Goal: Browse casually

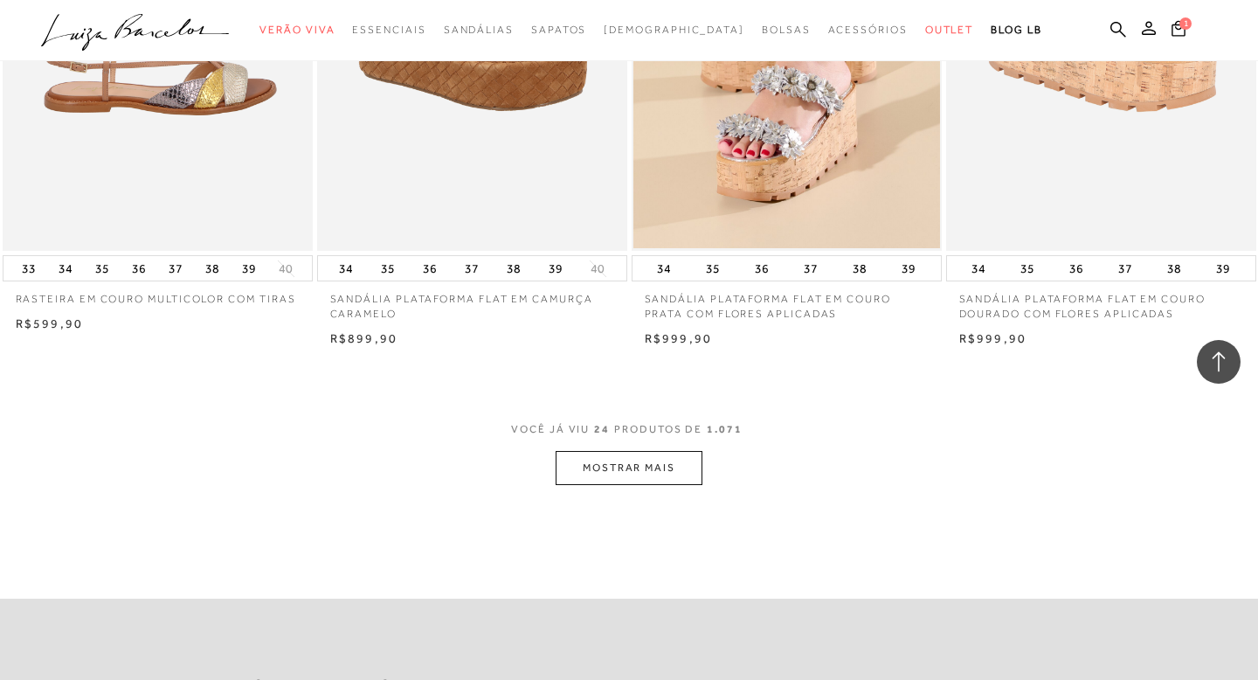
scroll to position [3295, 0]
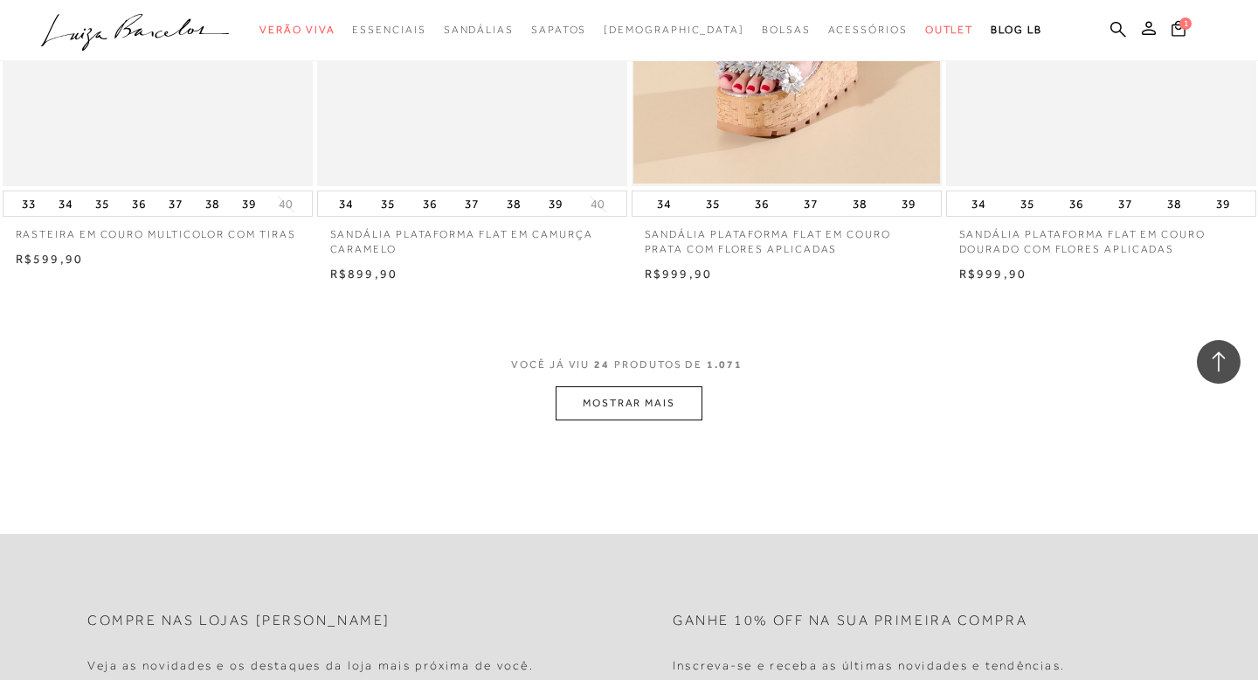
click at [642, 397] on button "MOSTRAR MAIS" at bounding box center [629, 403] width 147 height 34
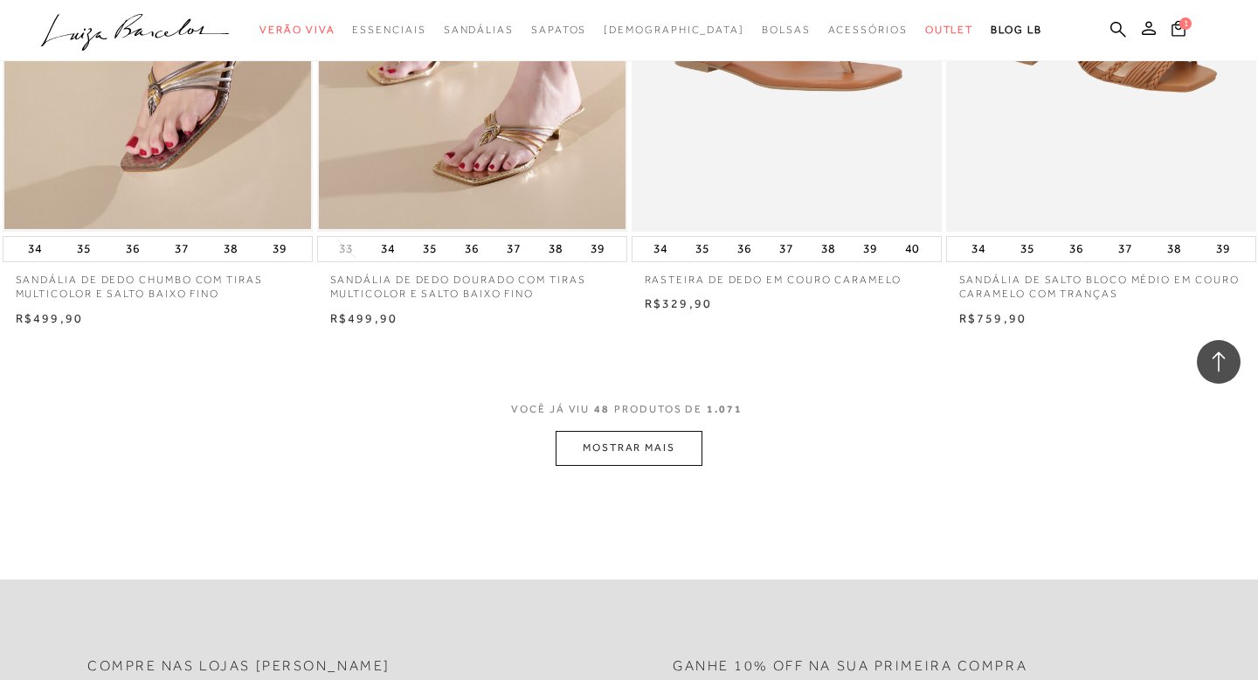
scroll to position [6761, 0]
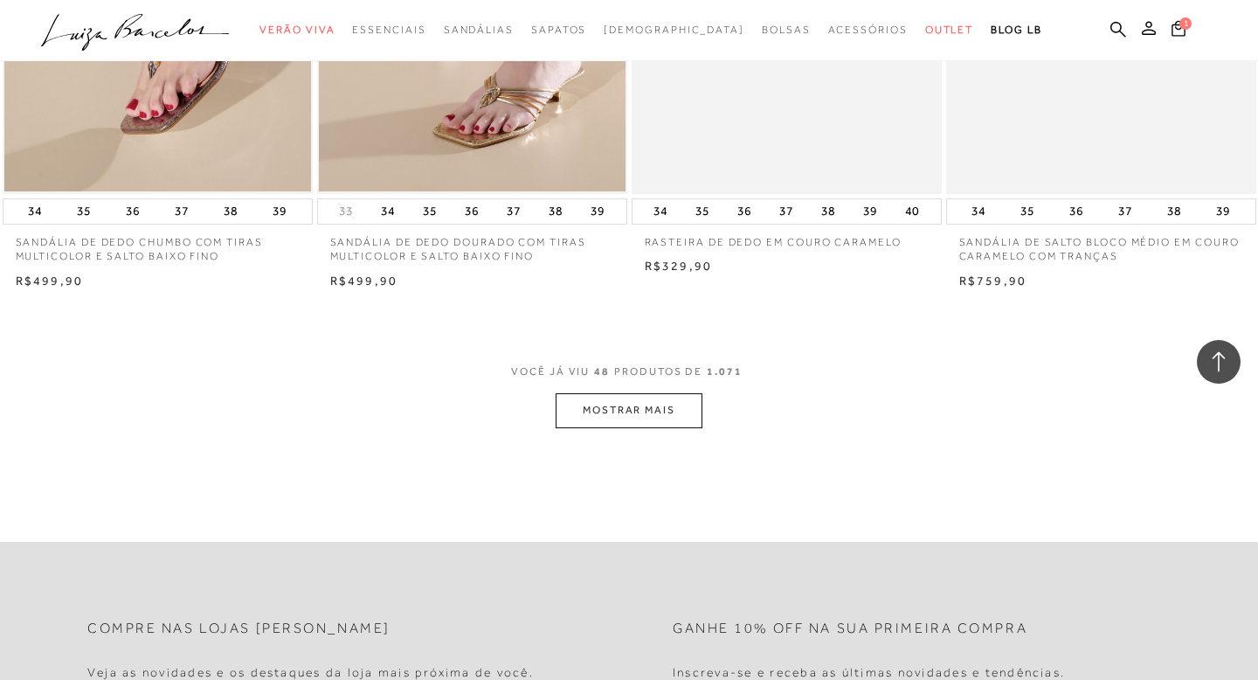
click at [616, 404] on button "MOSTRAR MAIS" at bounding box center [629, 410] width 147 height 34
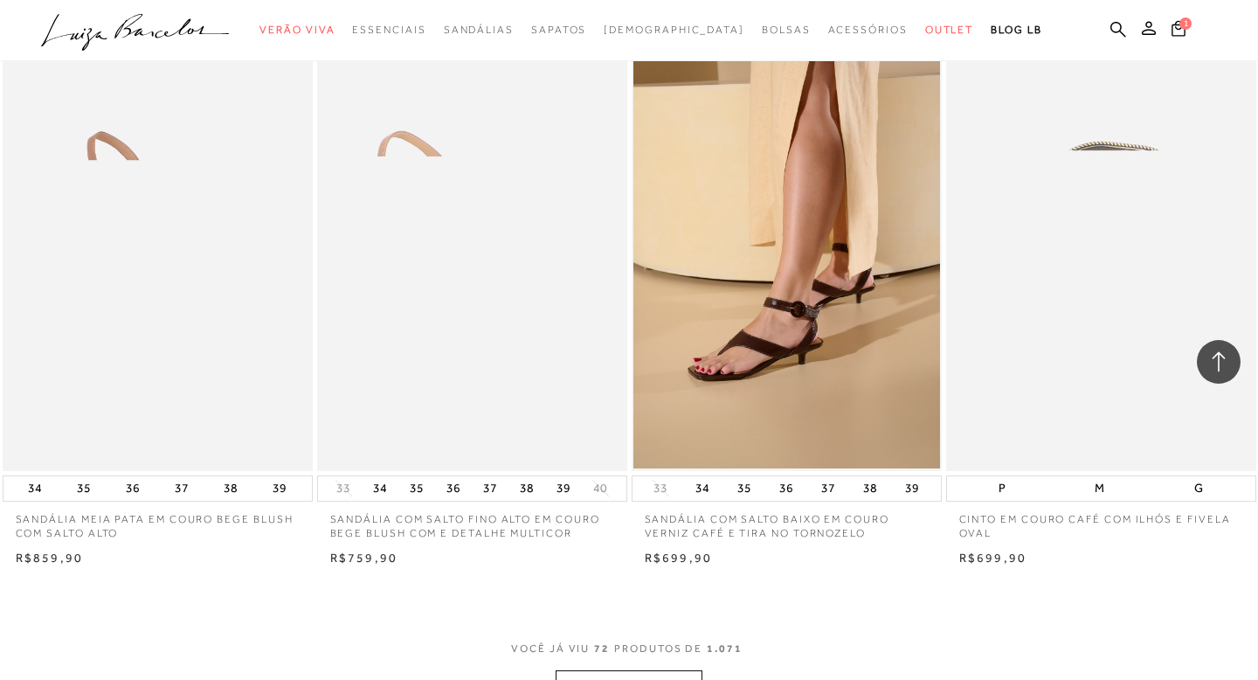
scroll to position [10154, 0]
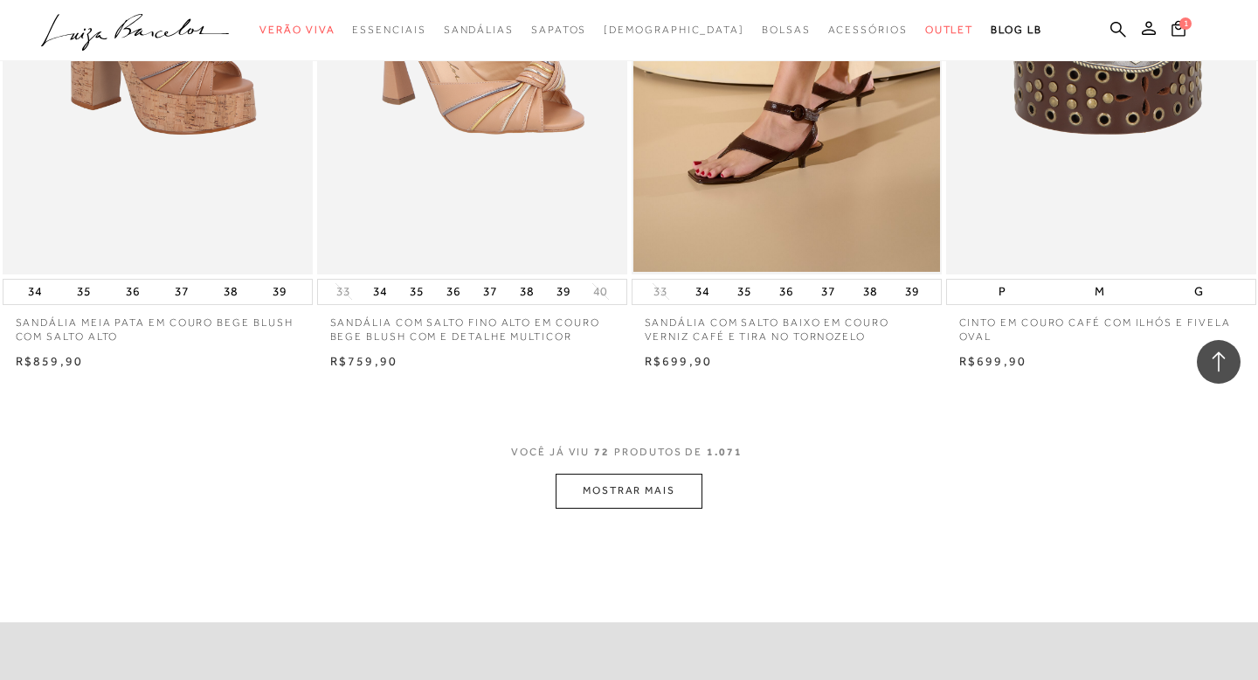
click at [648, 501] on button "MOSTRAR MAIS" at bounding box center [629, 490] width 147 height 34
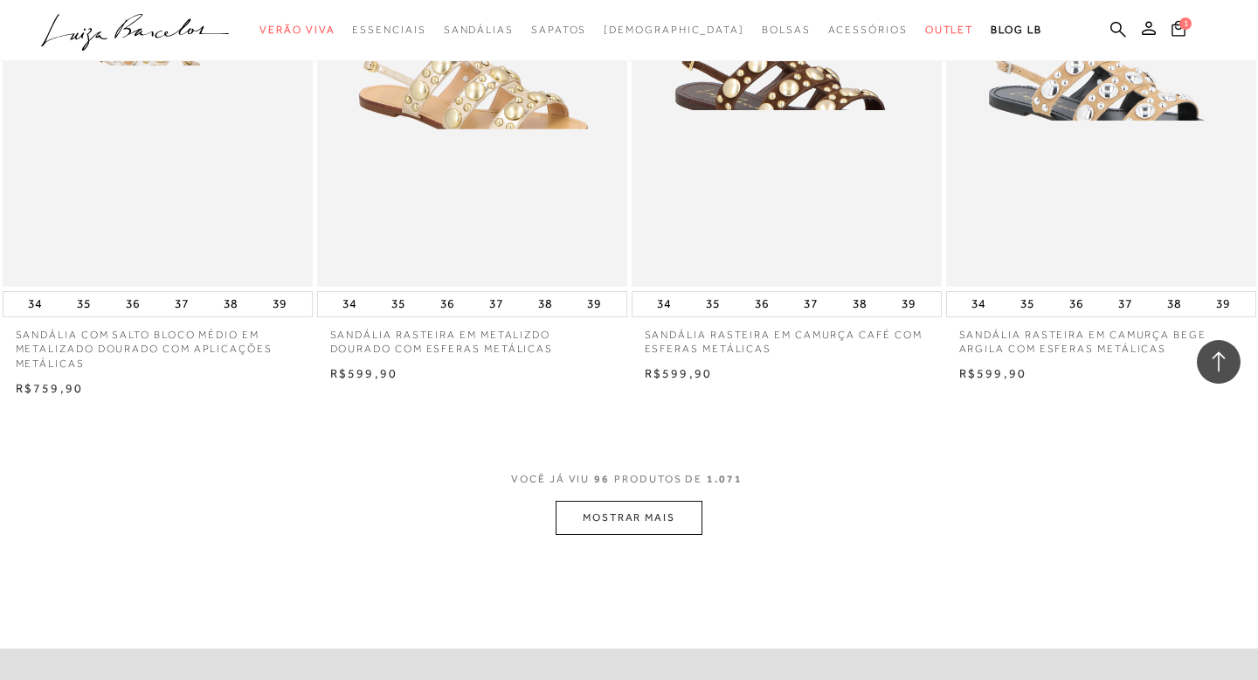
scroll to position [13731, 0]
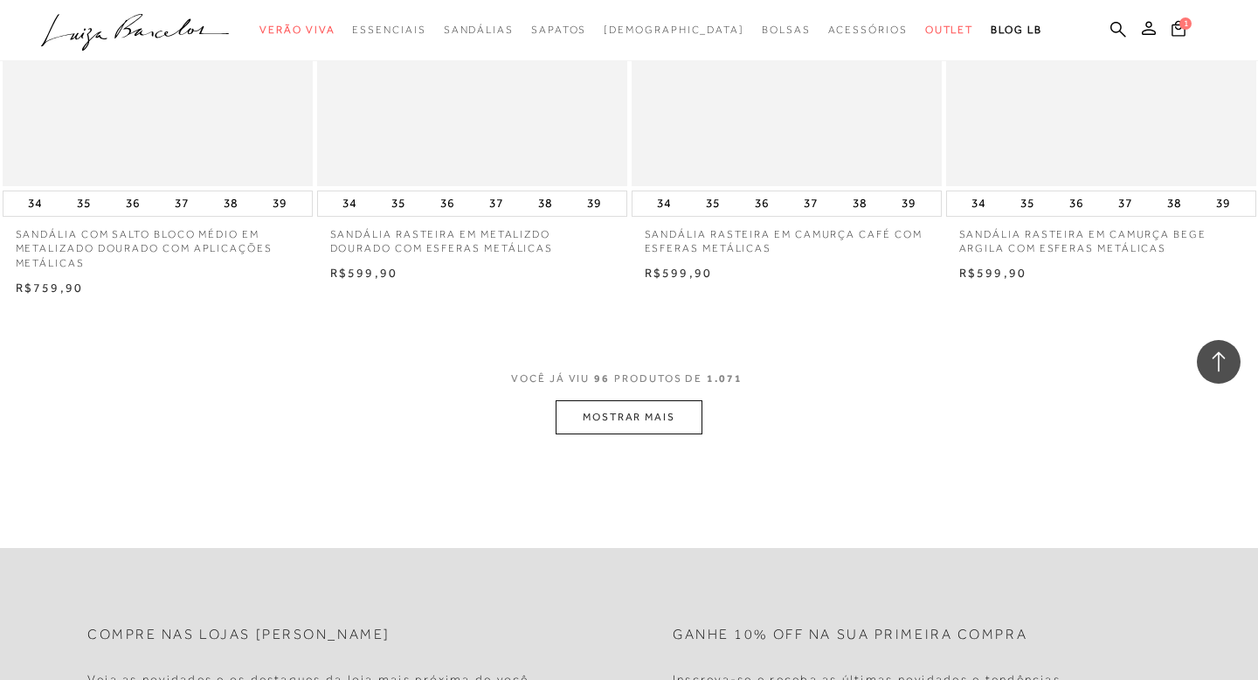
click at [653, 420] on button "MOSTRAR MAIS" at bounding box center [629, 417] width 147 height 34
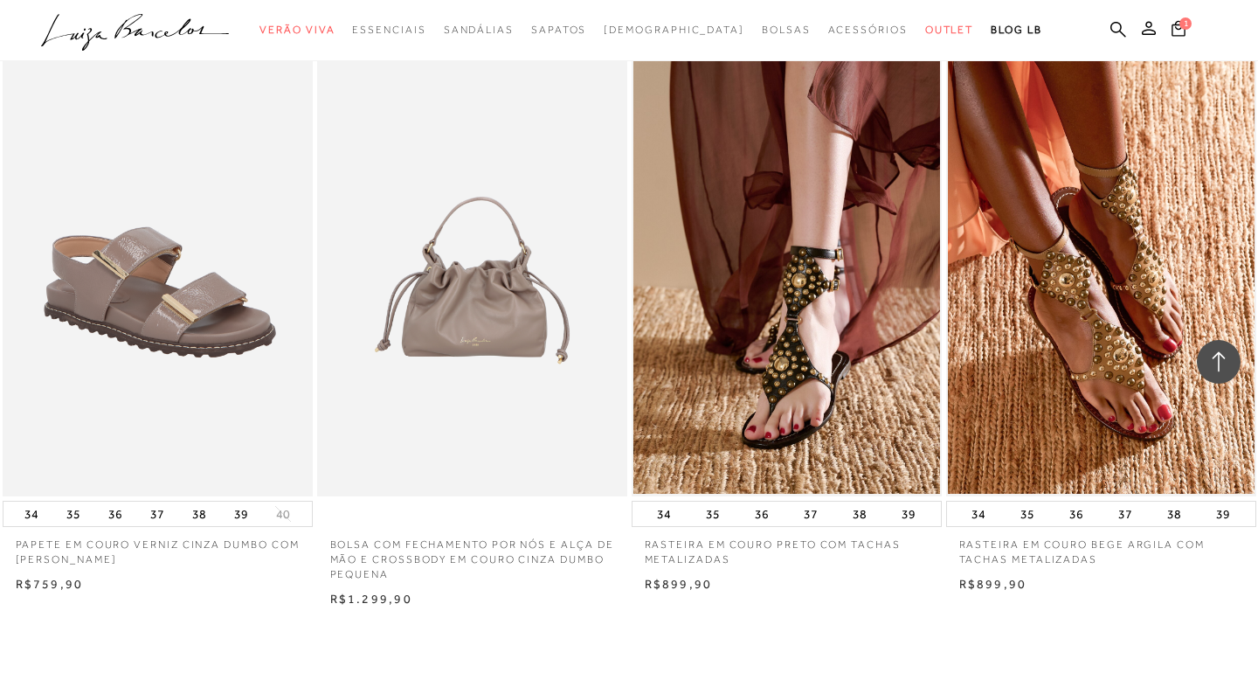
scroll to position [17253, 0]
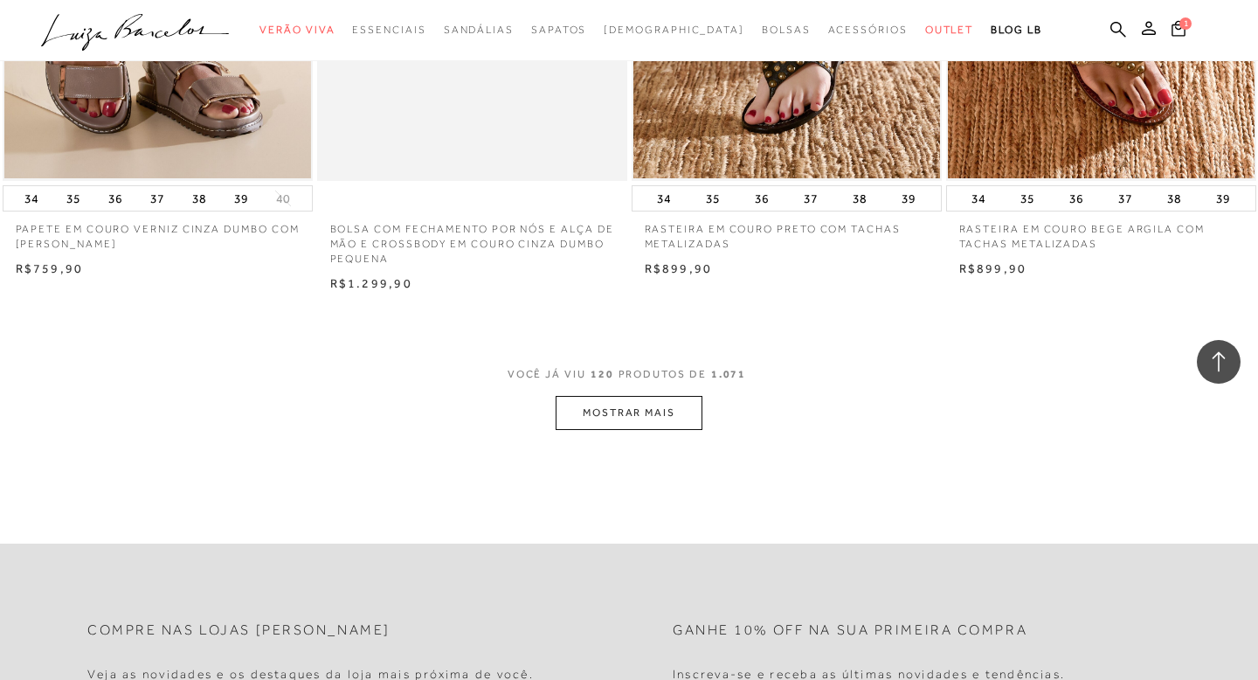
click at [632, 421] on button "MOSTRAR MAIS" at bounding box center [629, 413] width 147 height 34
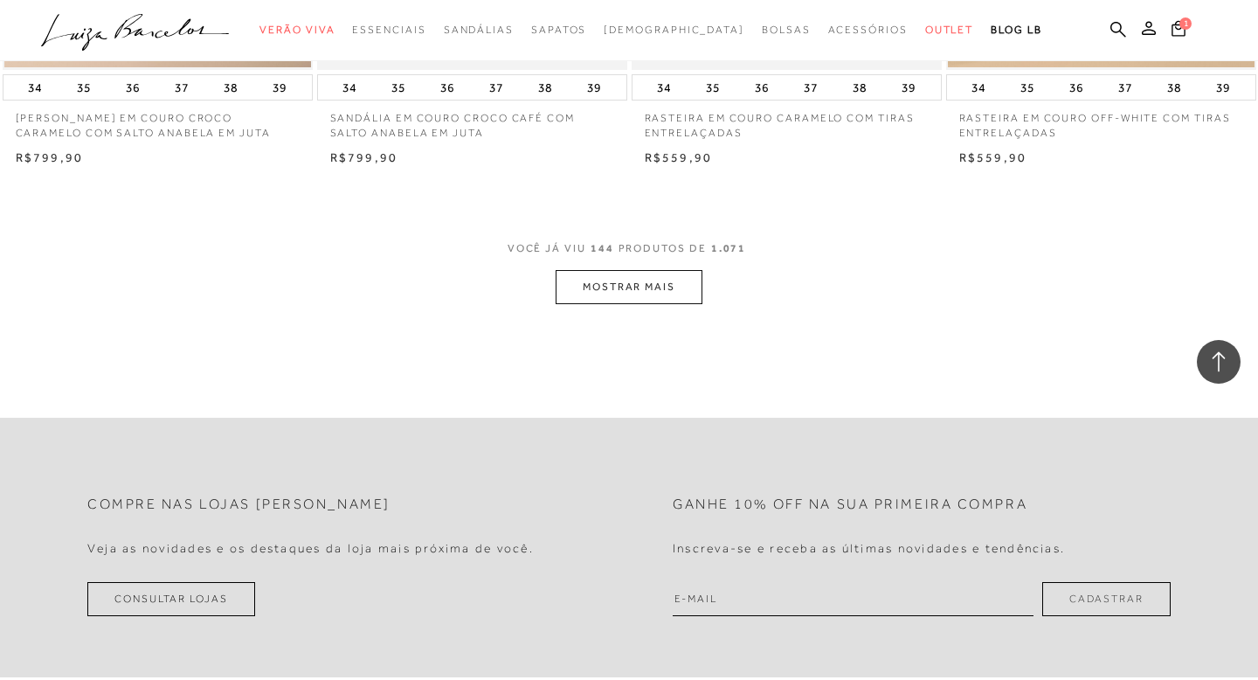
scroll to position [20834, 0]
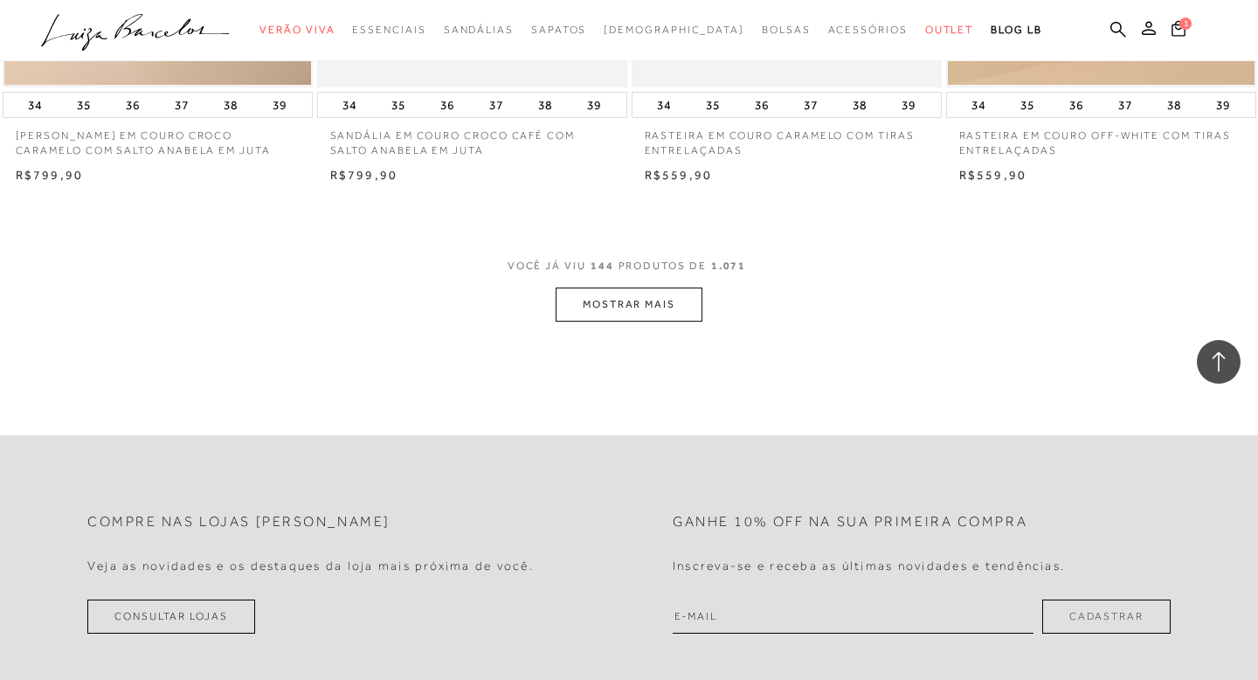
click at [637, 321] on button "MOSTRAR MAIS" at bounding box center [629, 304] width 147 height 34
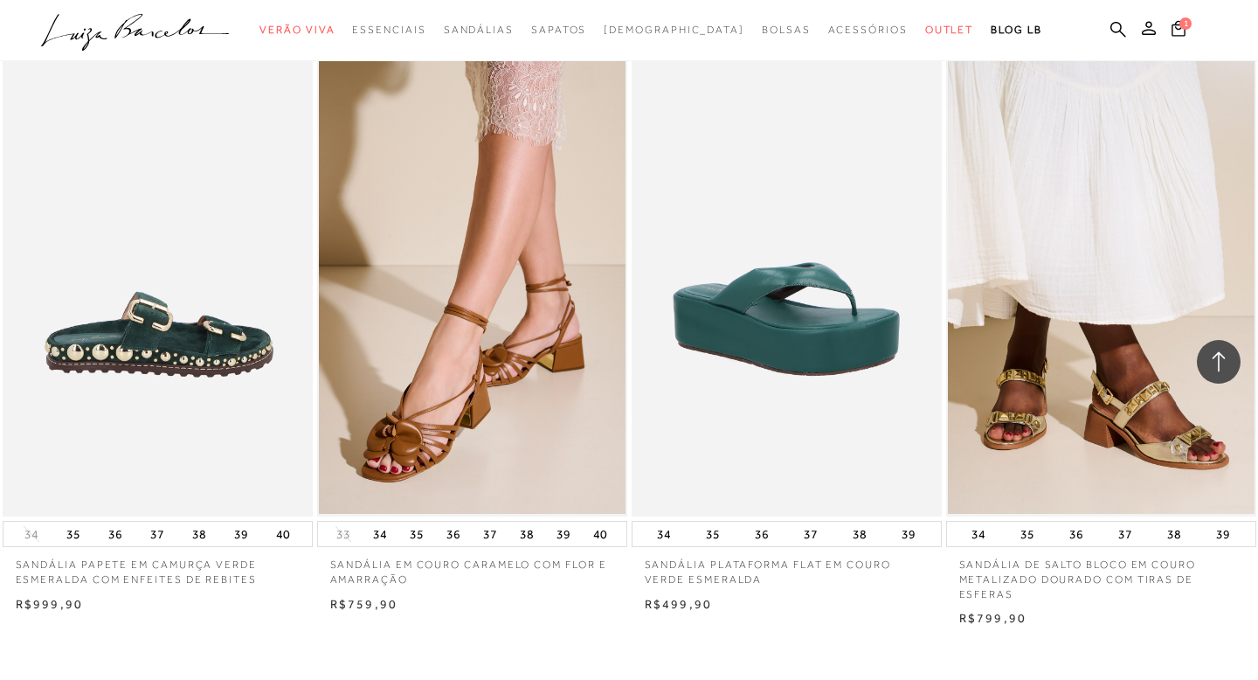
scroll to position [24214, 0]
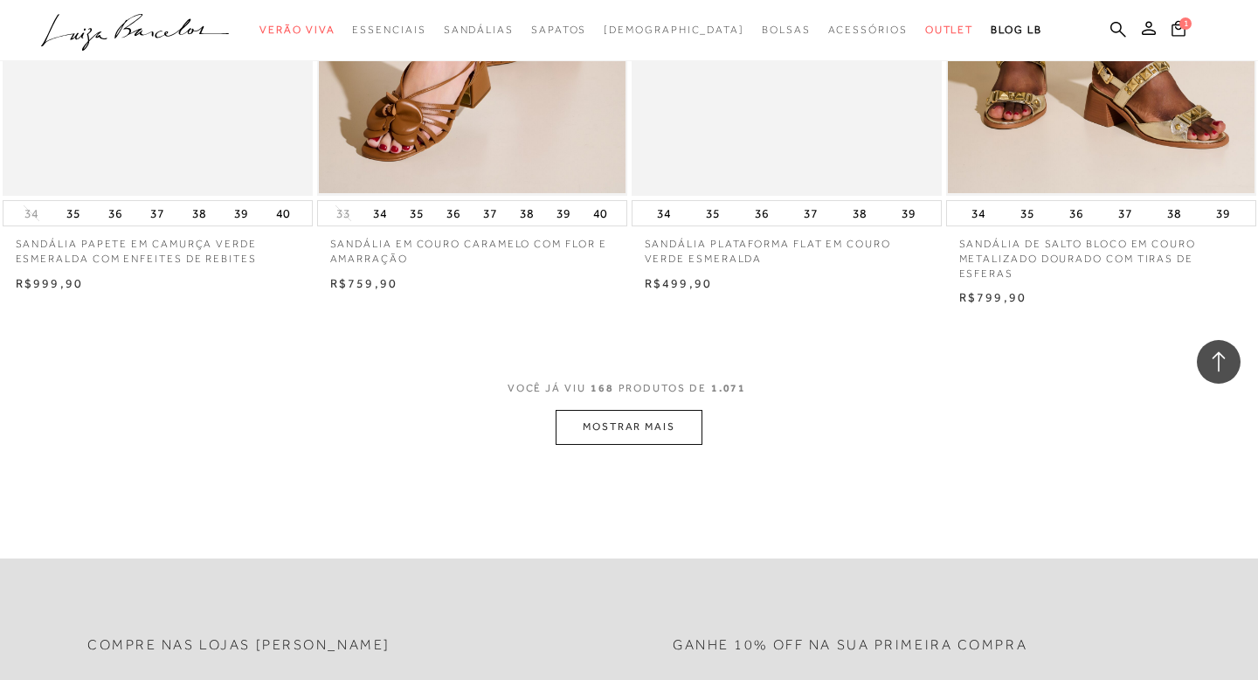
click at [646, 444] on button "MOSTRAR MAIS" at bounding box center [629, 427] width 147 height 34
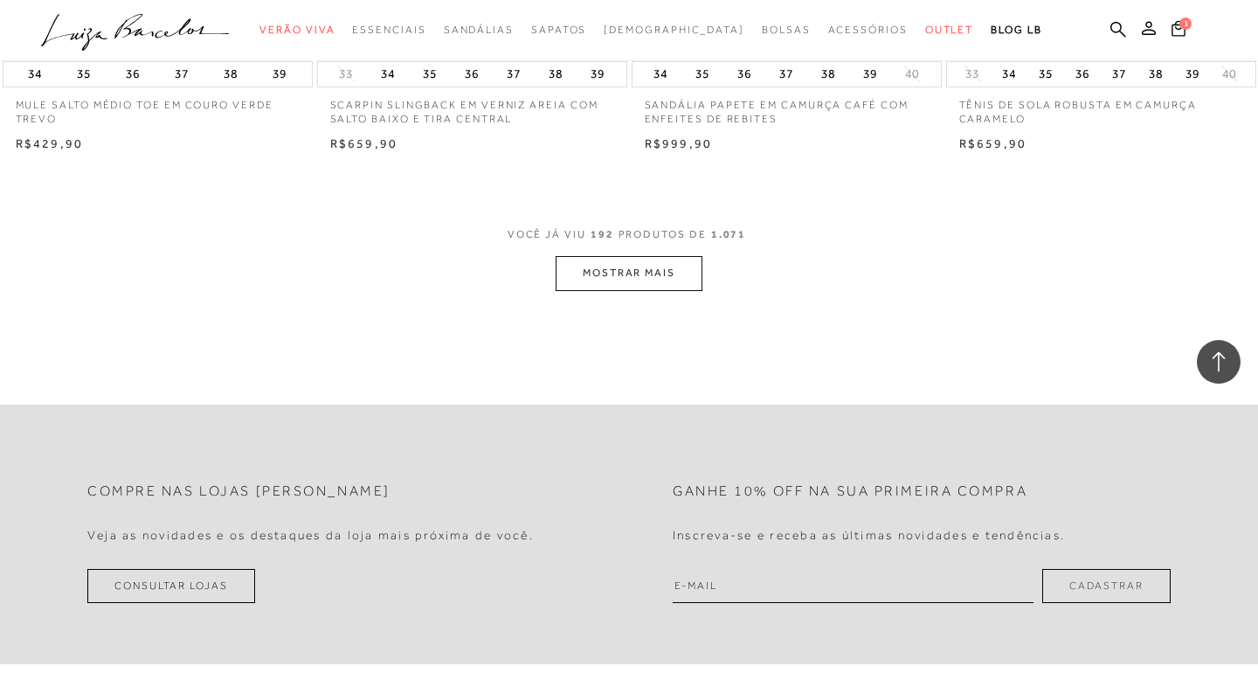
scroll to position [27899, 0]
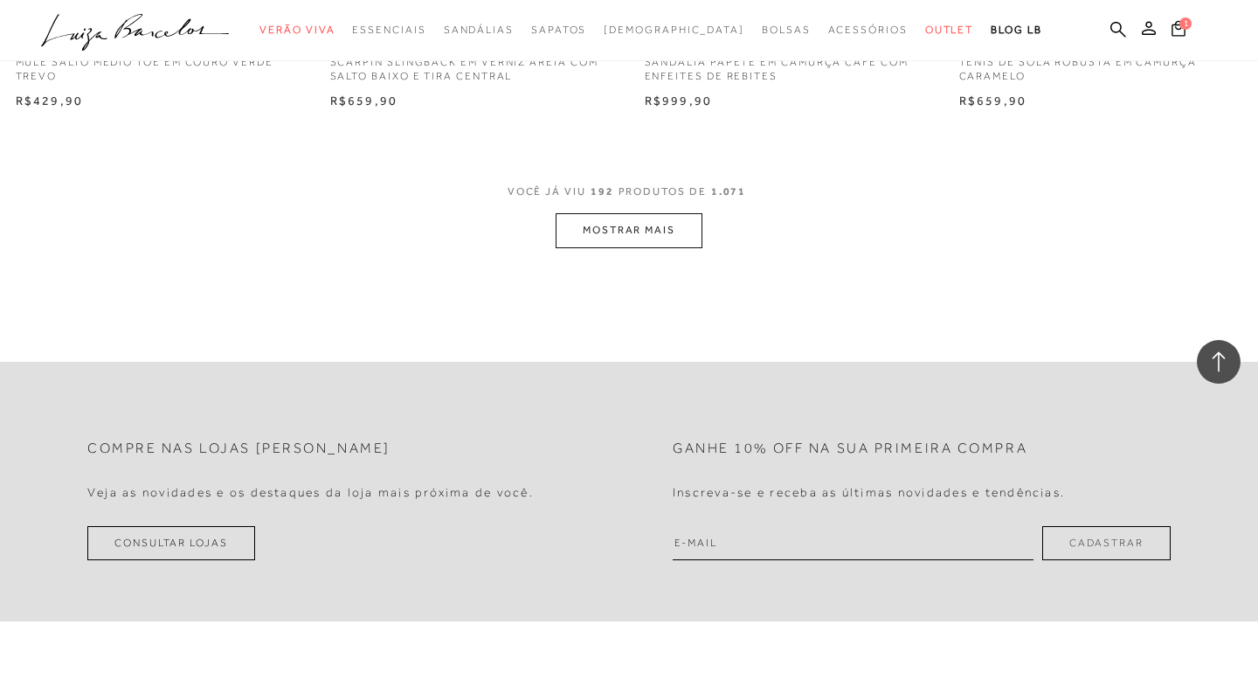
click at [653, 247] on button "MOSTRAR MAIS" at bounding box center [629, 230] width 147 height 34
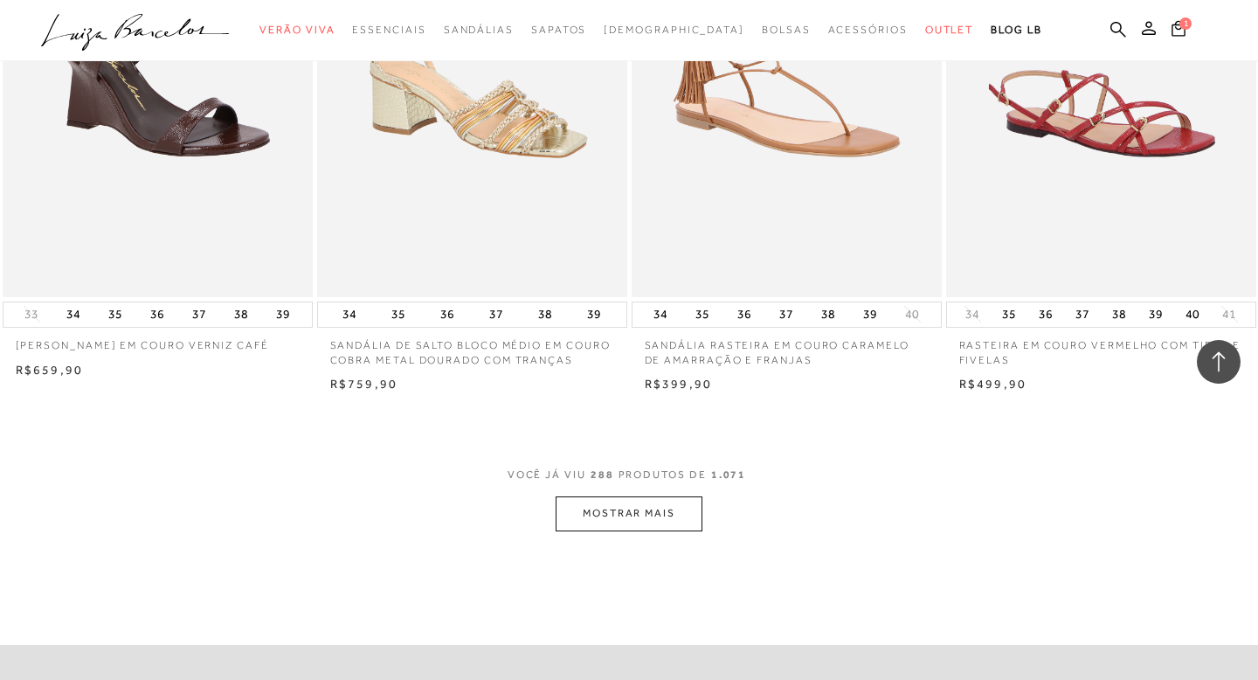
scroll to position [41623, 0]
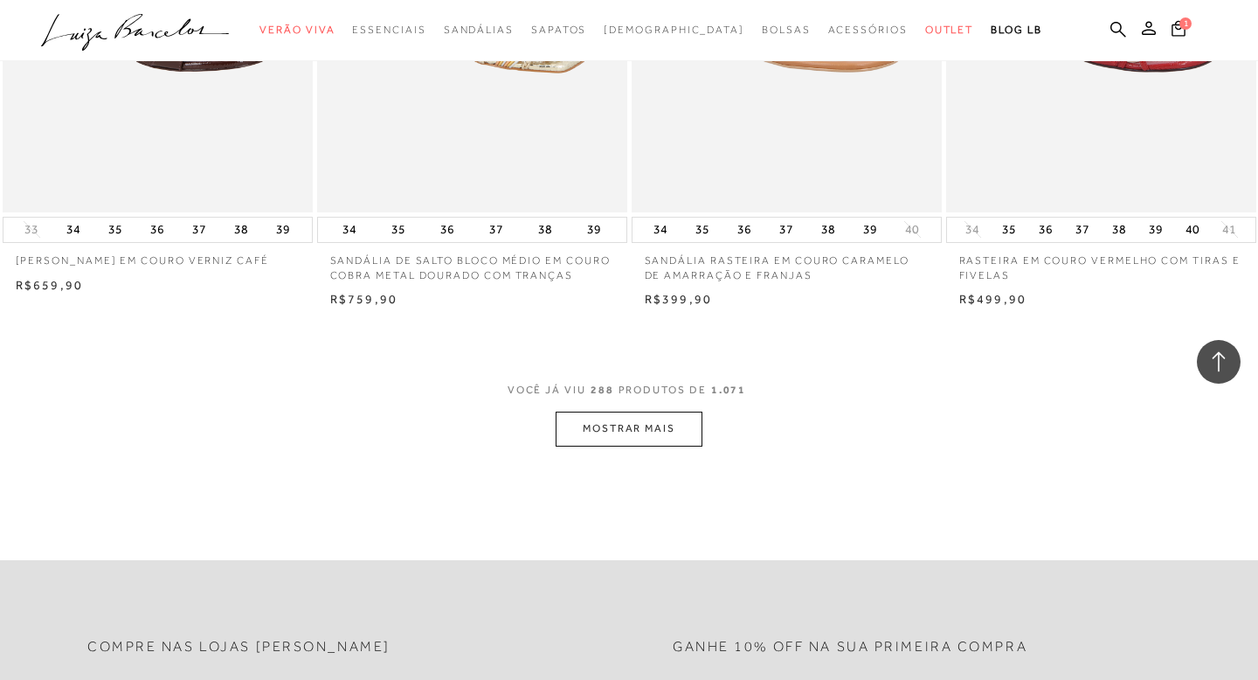
click at [638, 446] on button "MOSTRAR MAIS" at bounding box center [629, 428] width 147 height 34
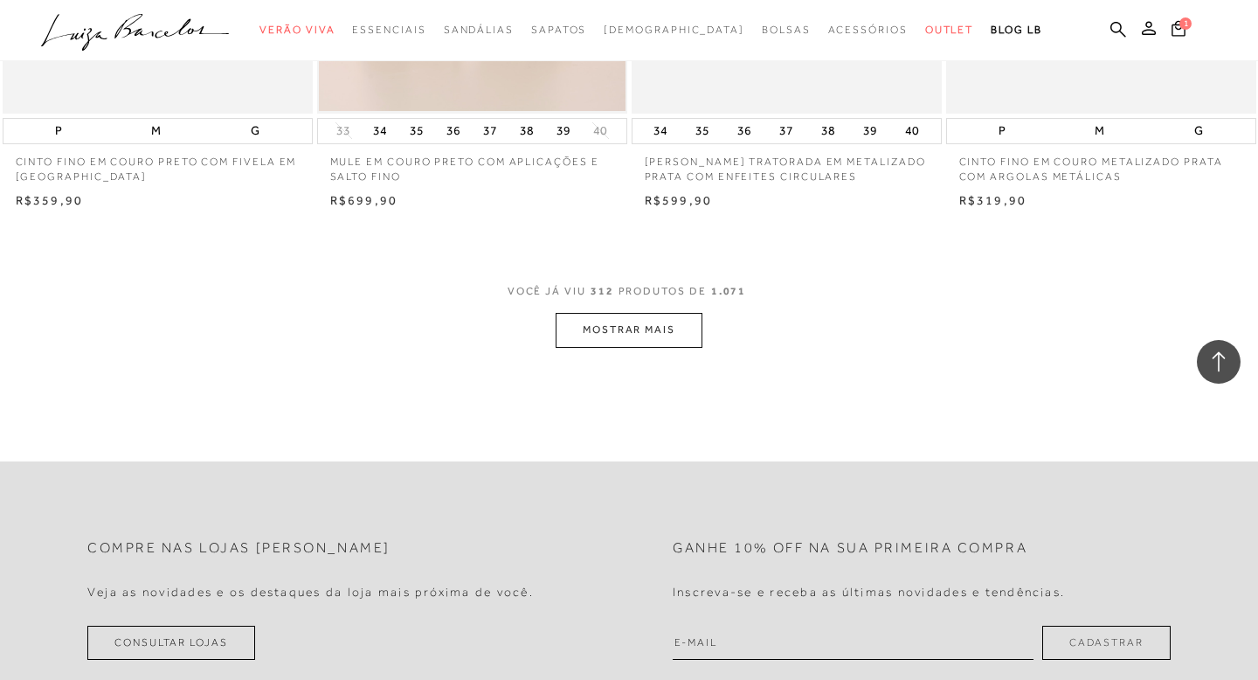
scroll to position [45219, 0]
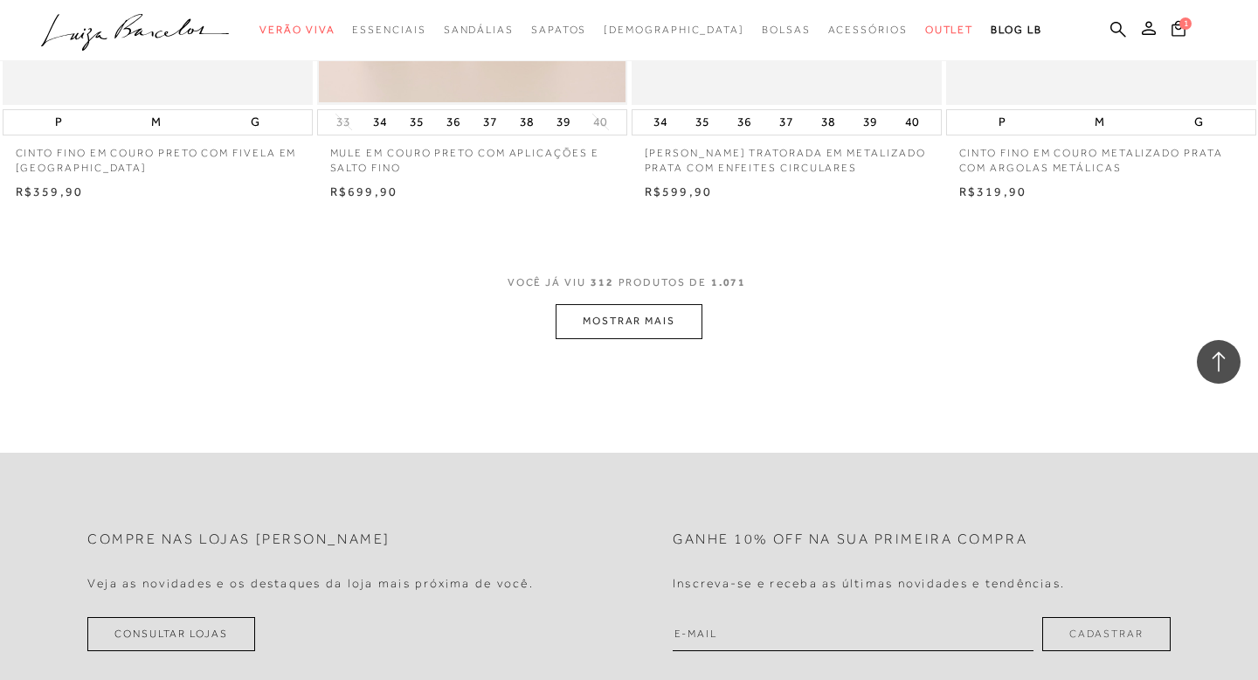
click at [625, 338] on button "MOSTRAR MAIS" at bounding box center [629, 321] width 147 height 34
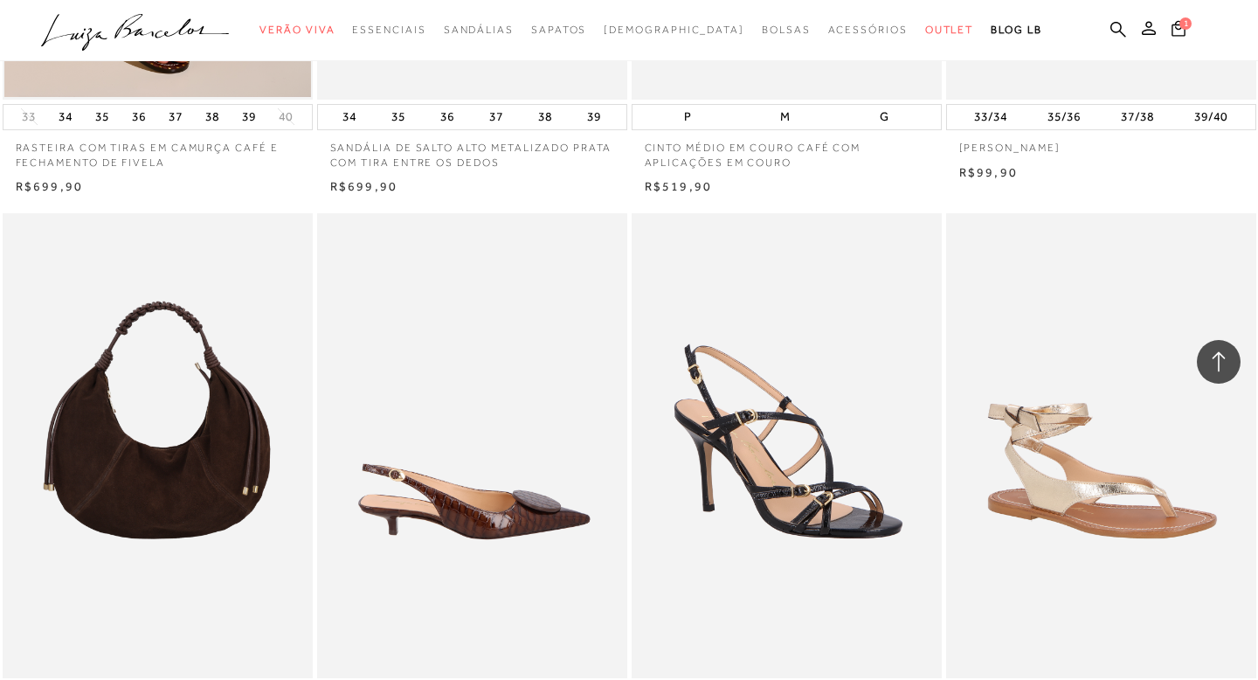
scroll to position [47566, 0]
